Goal: Task Accomplishment & Management: Complete application form

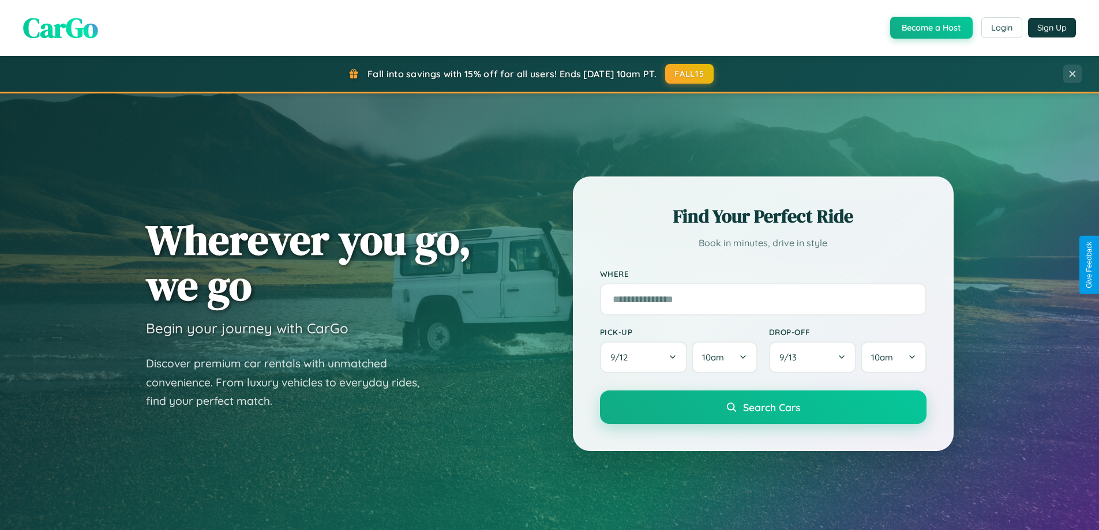
scroll to position [2219, 0]
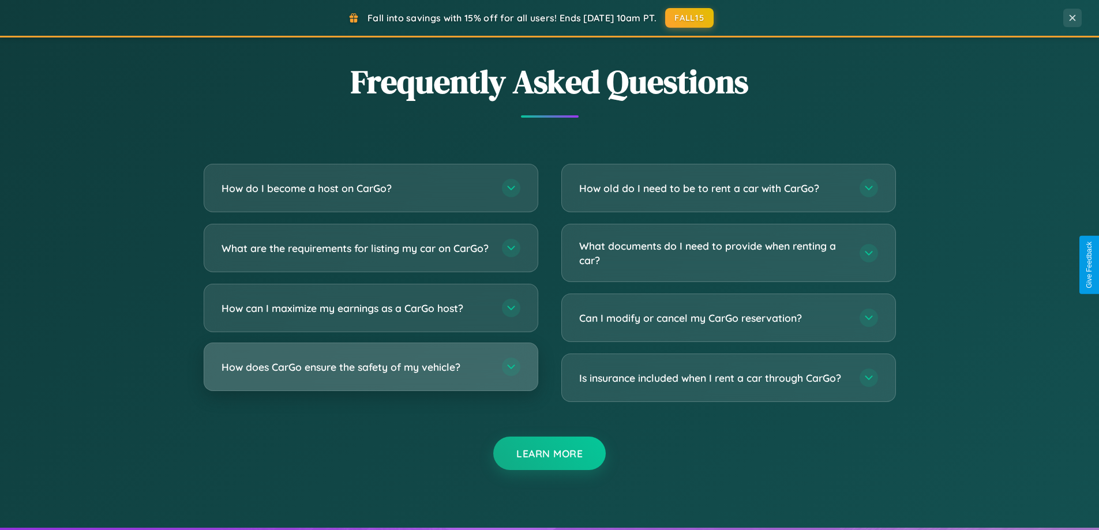
click at [370, 374] on h3 "How does CarGo ensure the safety of my vehicle?" at bounding box center [355, 367] width 269 height 14
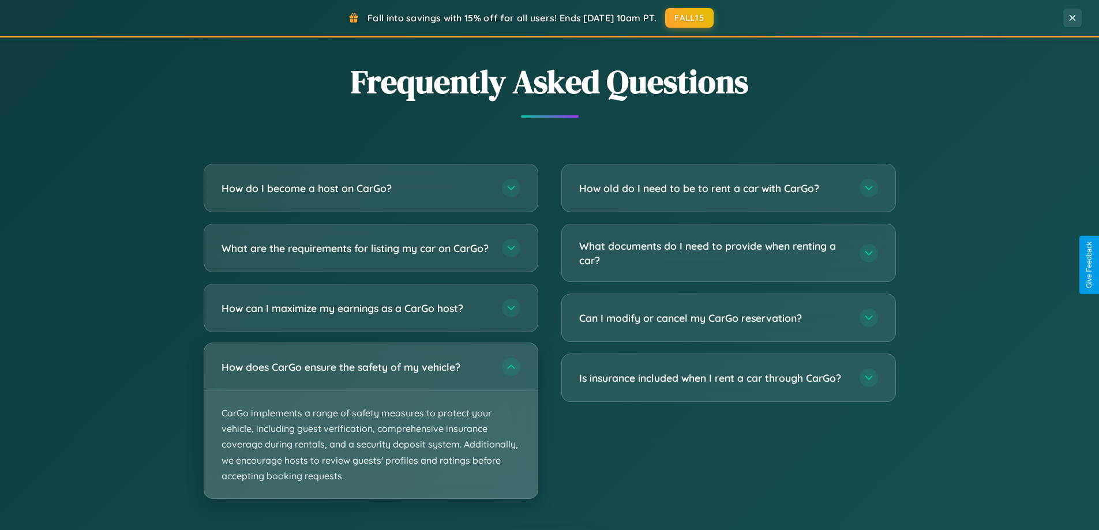
click at [370, 430] on p "CarGo implements a range of safety measures to protect your vehicle, including …" at bounding box center [370, 444] width 333 height 107
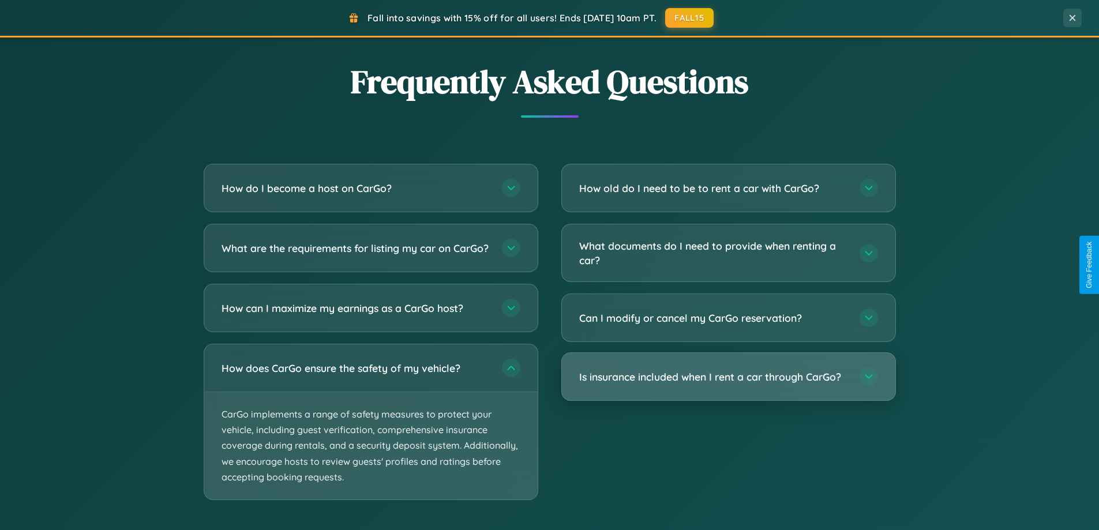
click at [728, 377] on h3 "Is insurance included when I rent a car through CarGo?" at bounding box center [713, 377] width 269 height 14
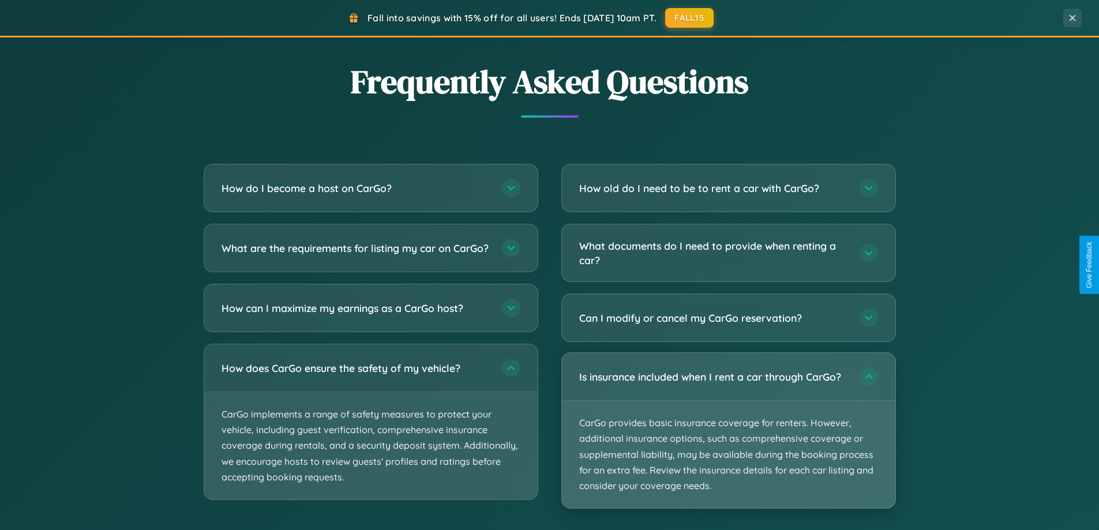
click at [728, 430] on p "CarGo provides basic insurance coverage for renters. However, additional insura…" at bounding box center [728, 454] width 333 height 107
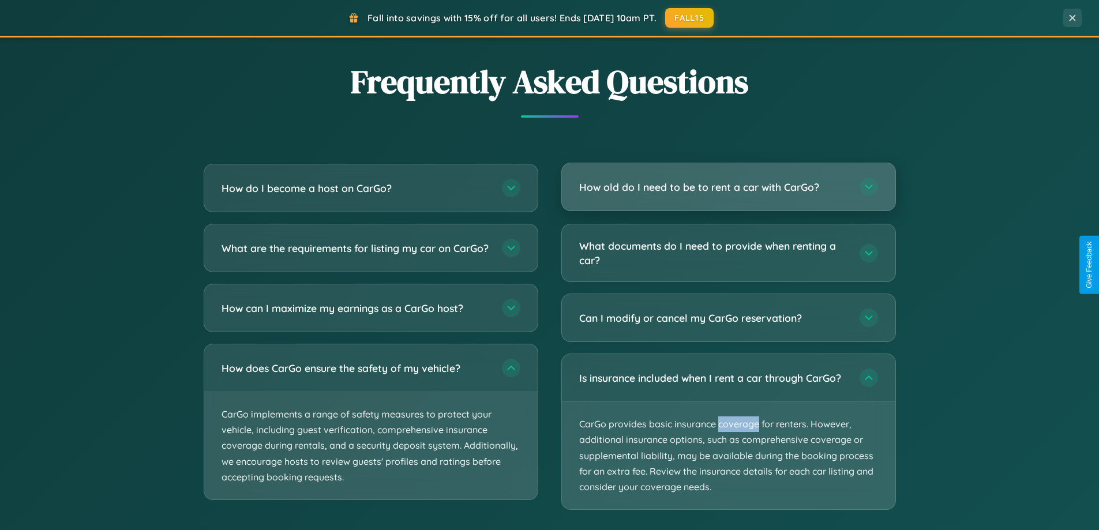
click at [728, 187] on h3 "How old do I need to be to rent a car with CarGo?" at bounding box center [713, 187] width 269 height 14
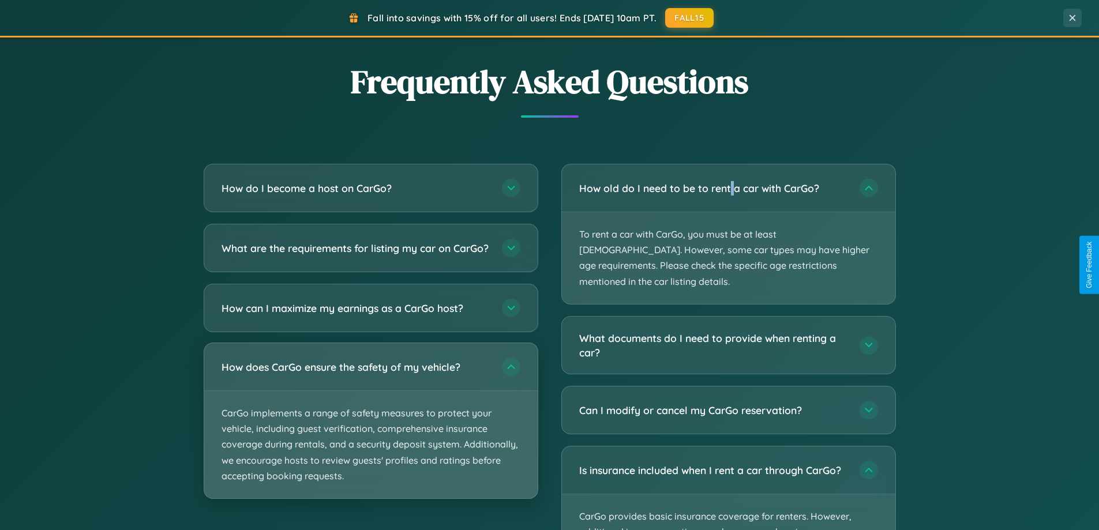
click at [370, 431] on p "CarGo implements a range of safety measures to protect your vehicle, including …" at bounding box center [370, 444] width 333 height 107
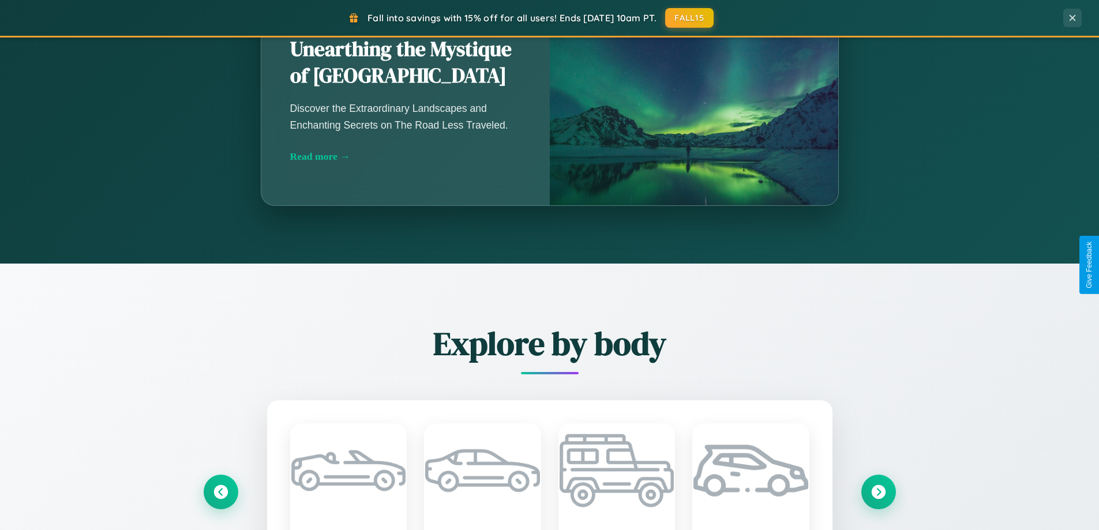
scroll to position [794, 0]
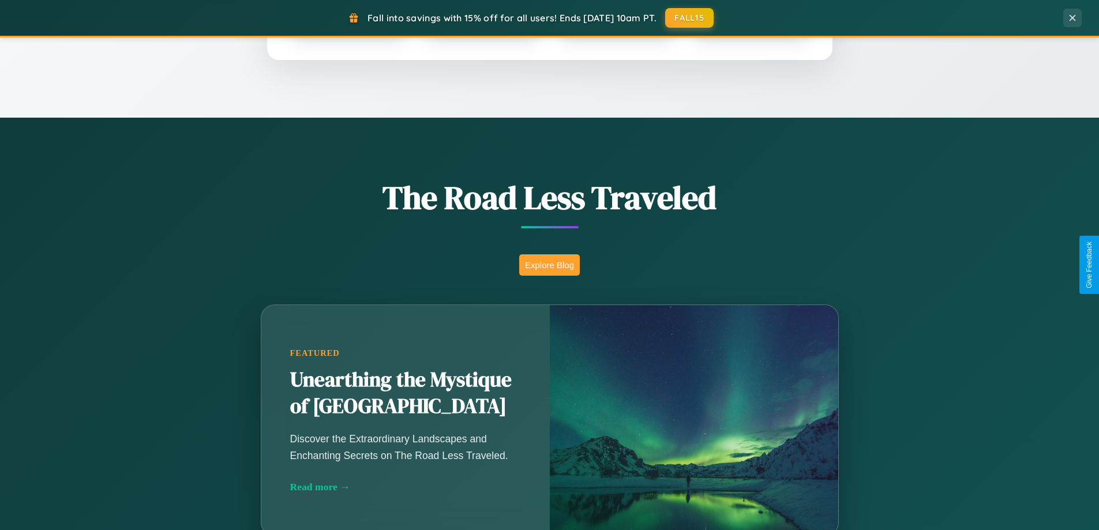
click at [549, 265] on button "Explore Blog" at bounding box center [549, 264] width 61 height 21
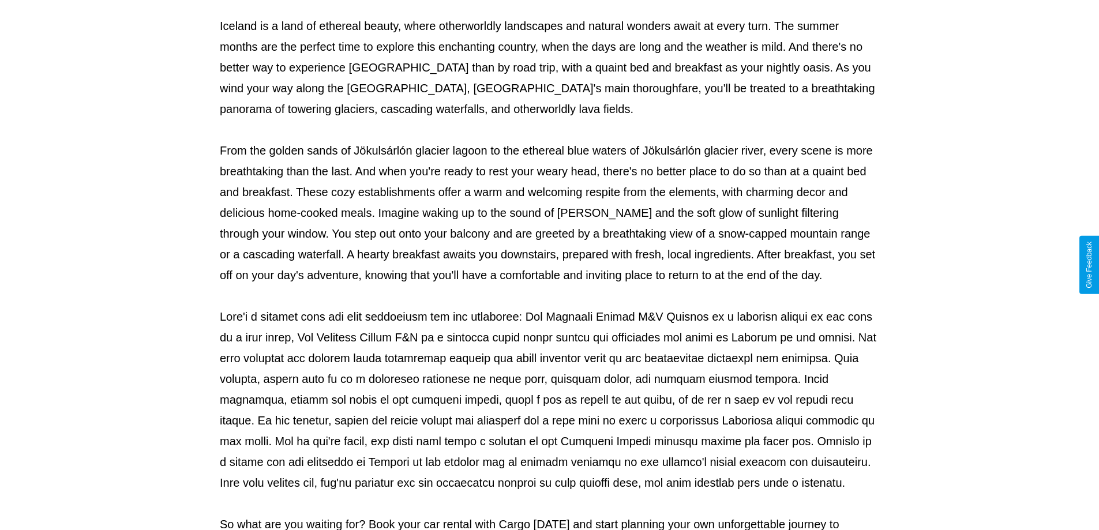
scroll to position [373, 0]
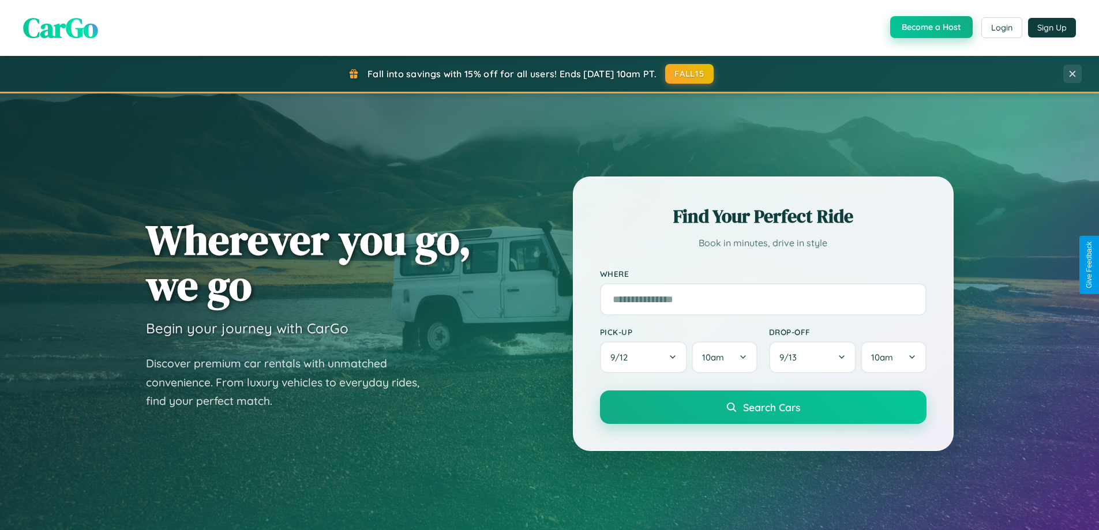
click at [930, 28] on button "Become a Host" at bounding box center [931, 27] width 82 height 22
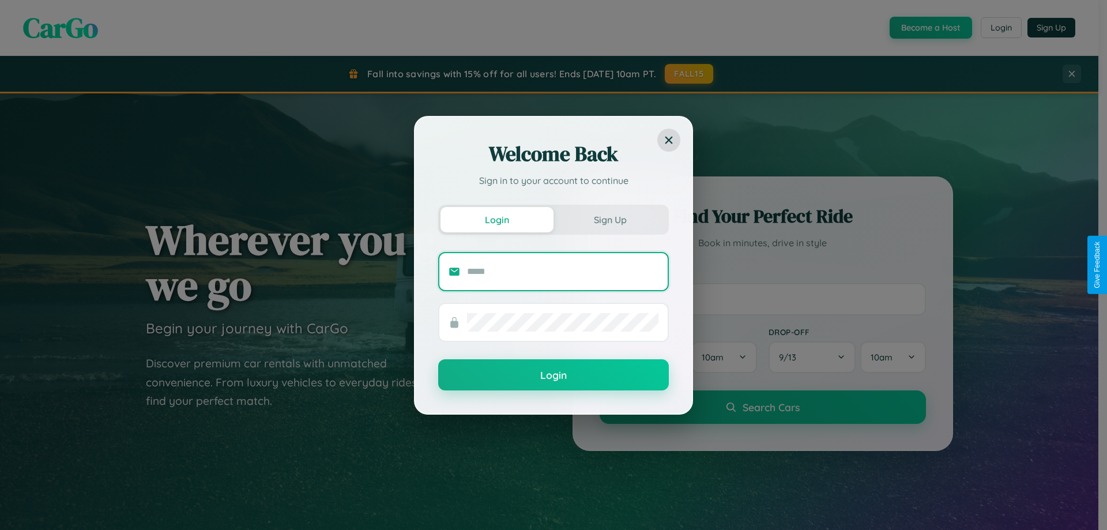
click at [563, 271] on input "text" at bounding box center [562, 271] width 191 height 18
type input "**********"
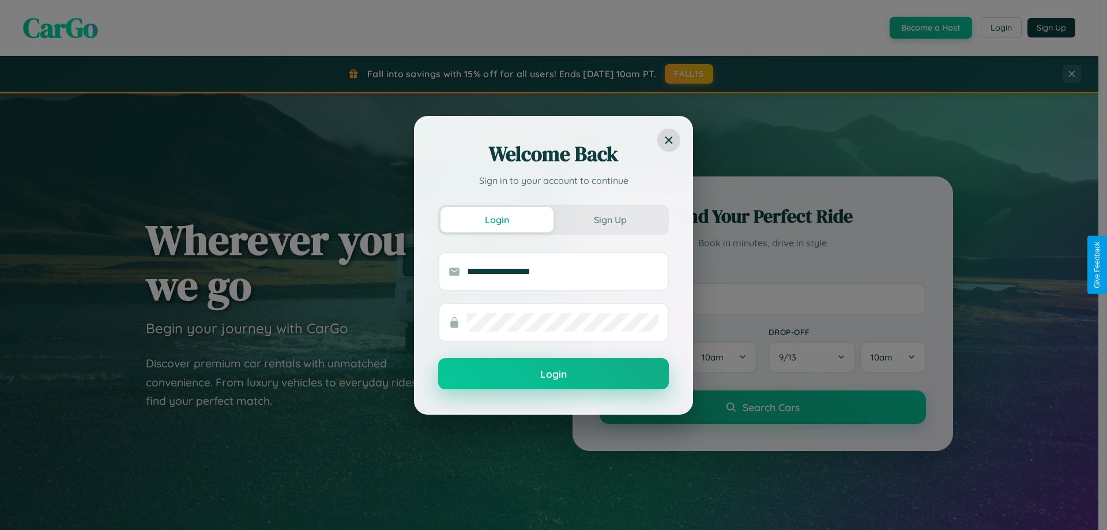
click at [554, 374] on button "Login" at bounding box center [553, 373] width 231 height 31
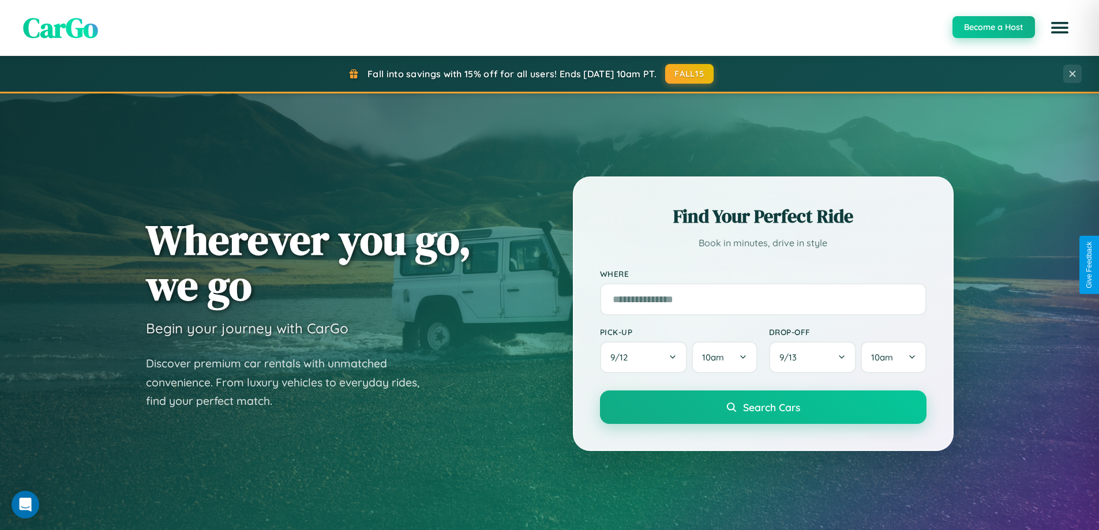
click at [993, 27] on button "Become a Host" at bounding box center [993, 27] width 82 height 22
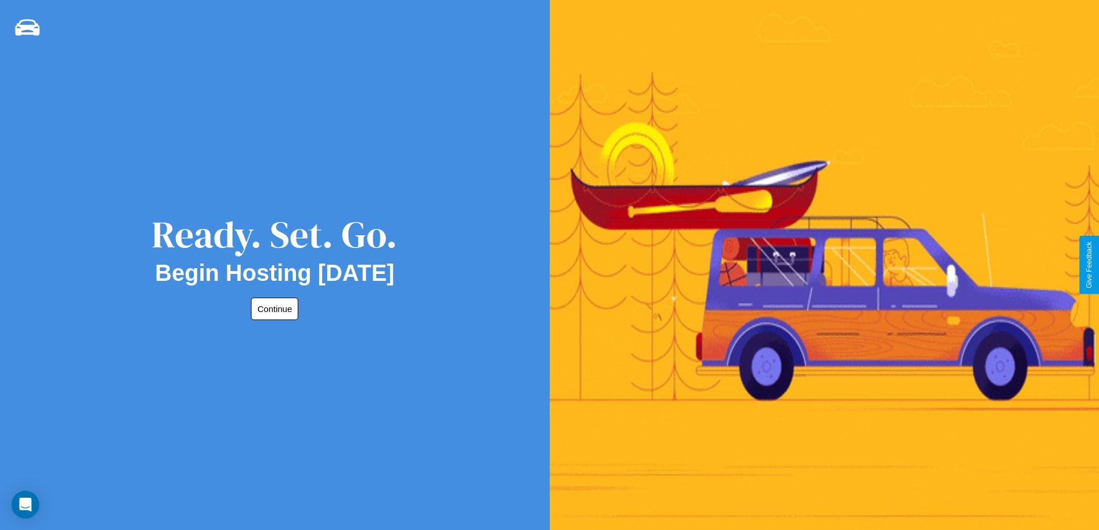
click at [272, 309] on button "Continue" at bounding box center [274, 309] width 47 height 22
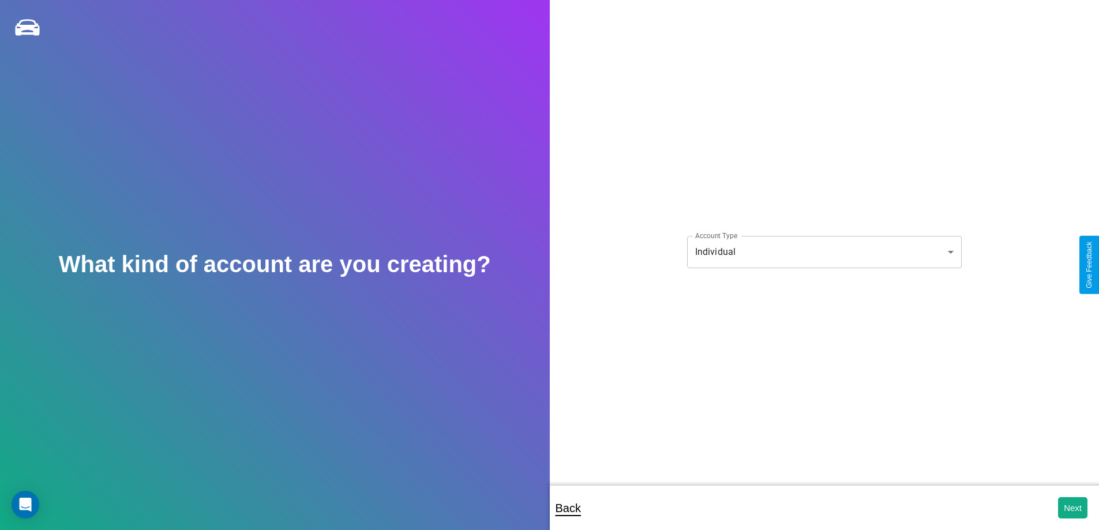
click at [824, 251] on body "**********" at bounding box center [549, 273] width 1099 height 546
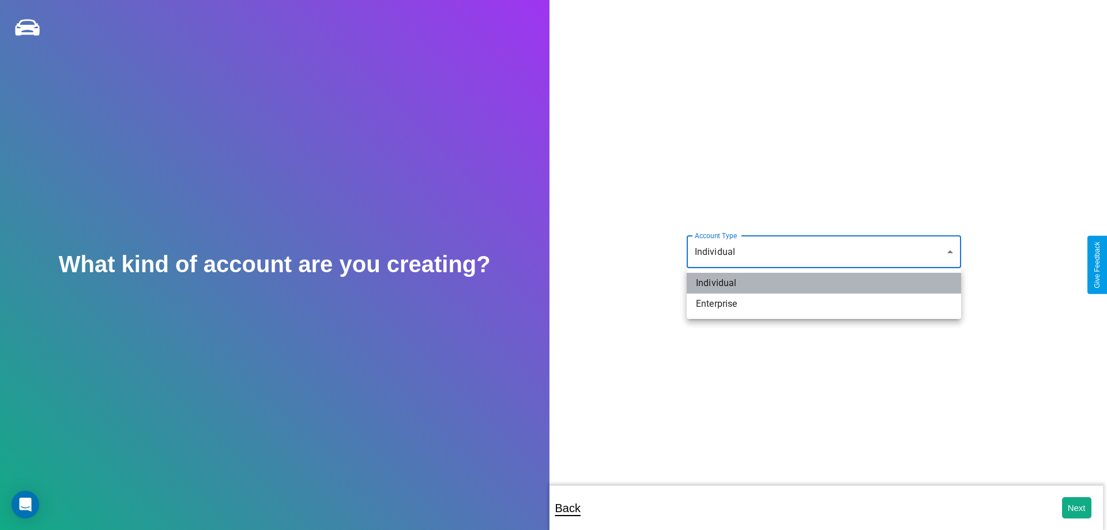
click at [824, 283] on li "Individual" at bounding box center [824, 283] width 275 height 21
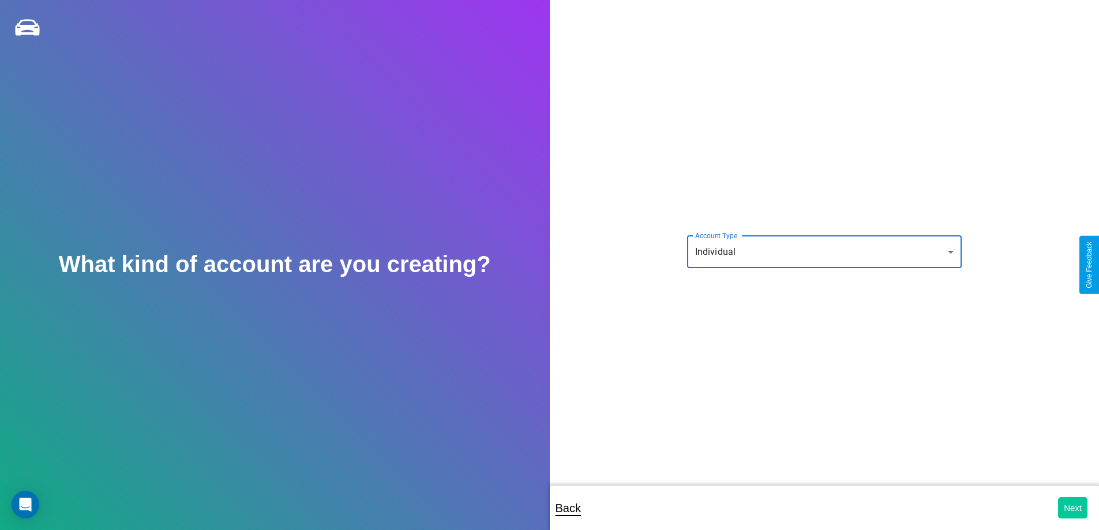
click at [1072, 508] on button "Next" at bounding box center [1072, 507] width 29 height 21
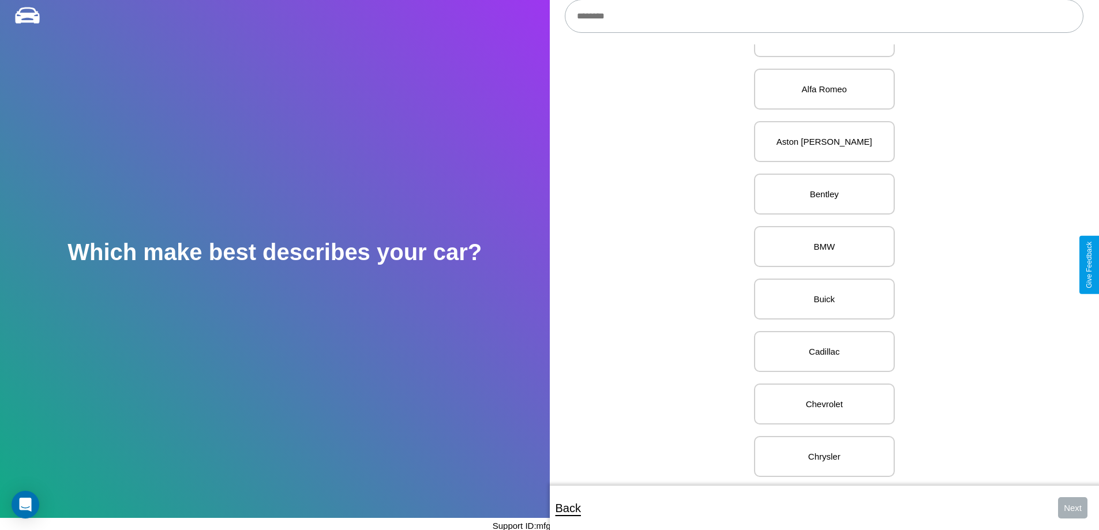
scroll to position [342, 0]
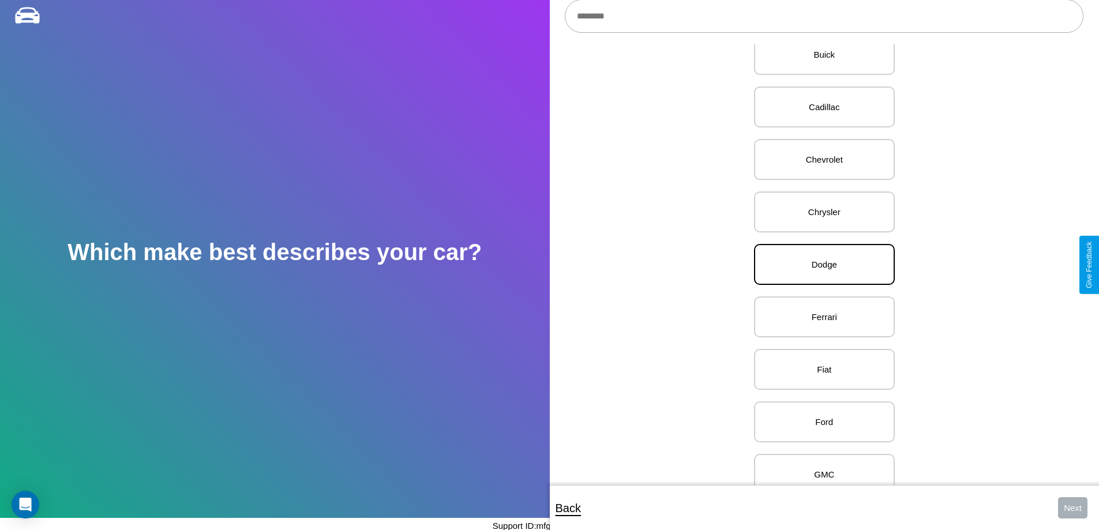
click at [820, 265] on p "Dodge" at bounding box center [824, 265] width 115 height 16
click at [1072, 508] on button "Next" at bounding box center [1072, 507] width 29 height 21
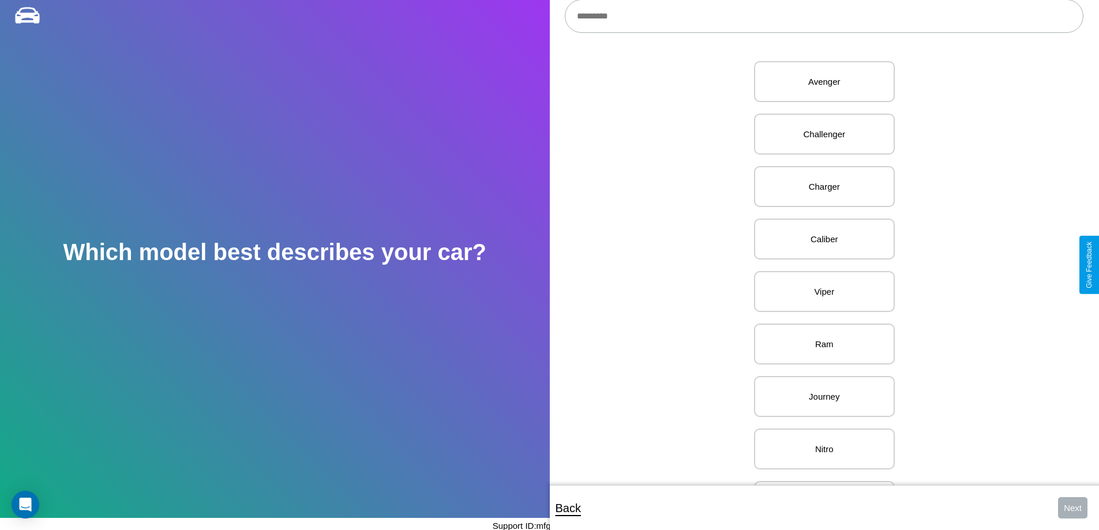
scroll to position [290, 0]
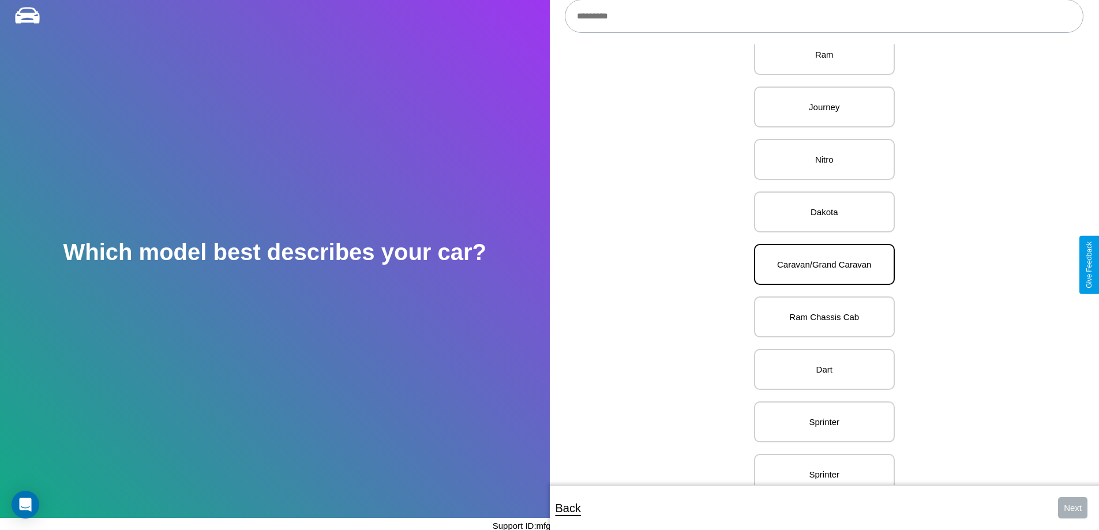
click at [820, 265] on p "Caravan/Grand Caravan" at bounding box center [824, 265] width 115 height 16
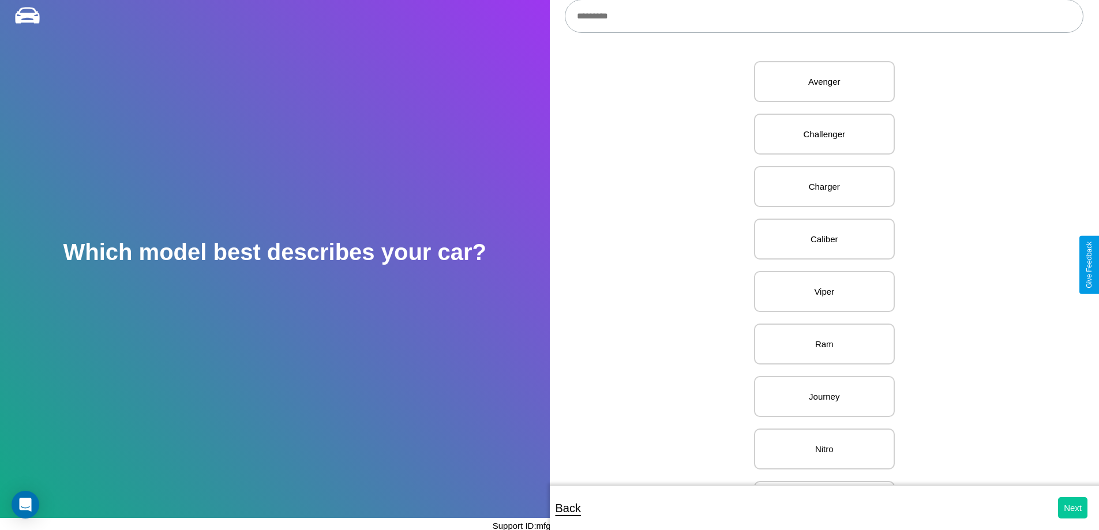
click at [1072, 508] on button "Next" at bounding box center [1072, 507] width 29 height 21
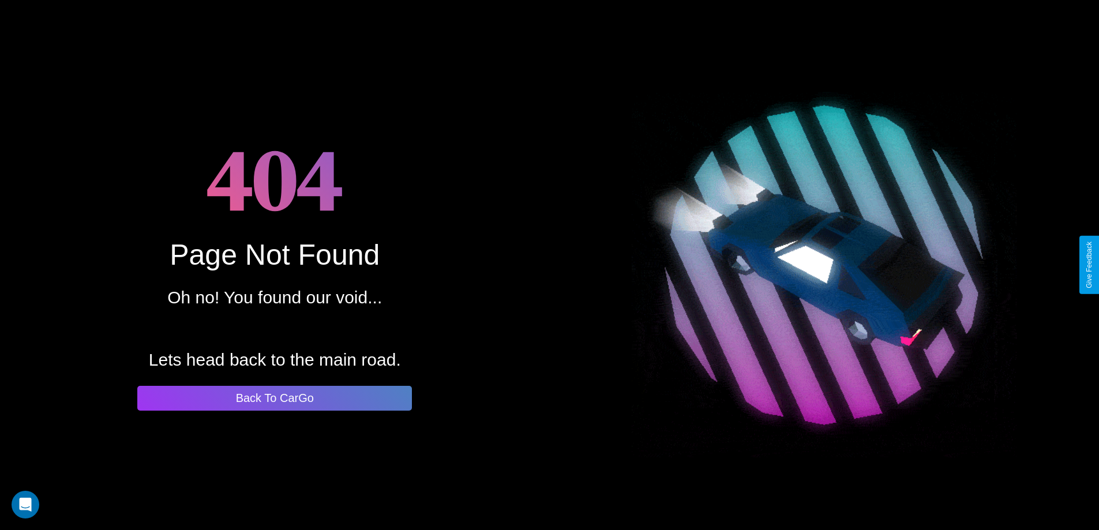
click at [275, 398] on button "Back To CarGo" at bounding box center [274, 398] width 275 height 25
